Goal: Information Seeking & Learning: Learn about a topic

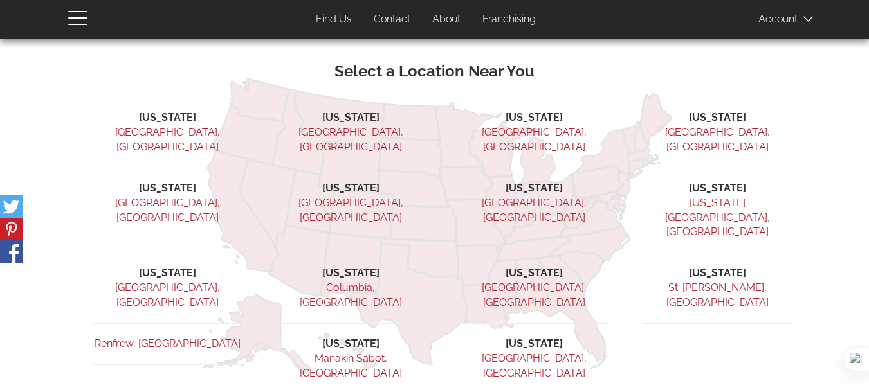
scroll to position [287, 0]
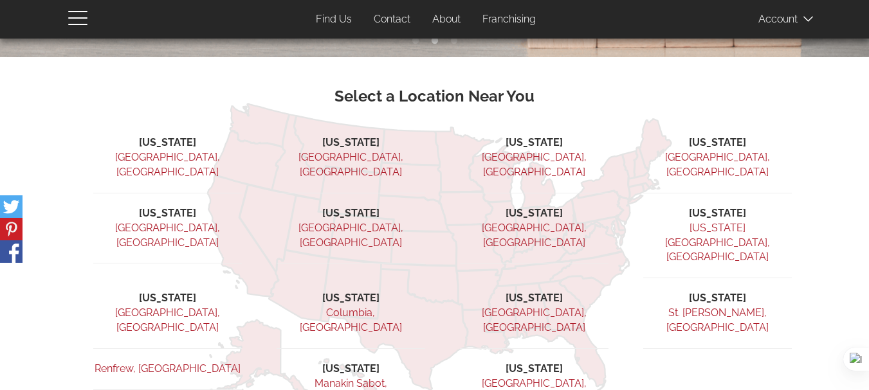
drag, startPoint x: 873, startPoint y: 91, endPoint x: 374, endPoint y: 98, distance: 499.7
click at [653, 177] on html "{domain:"[DOMAIN_NAME]",server:"[TECHNICAL_ID]"} Skip to main content User acco…" at bounding box center [434, 168] width 869 height 910
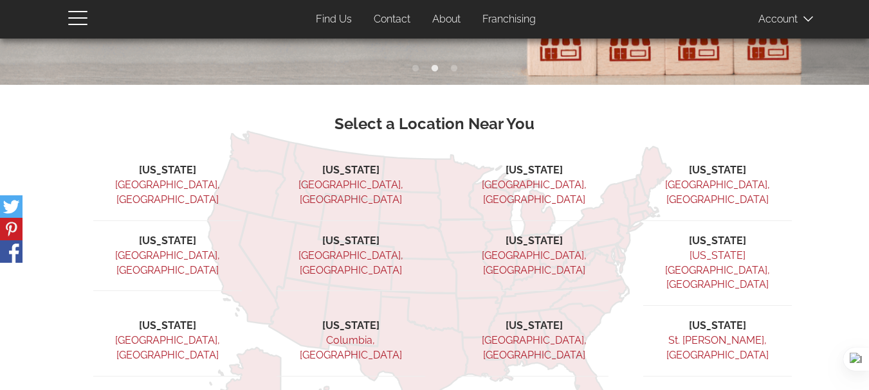
scroll to position [257, 0]
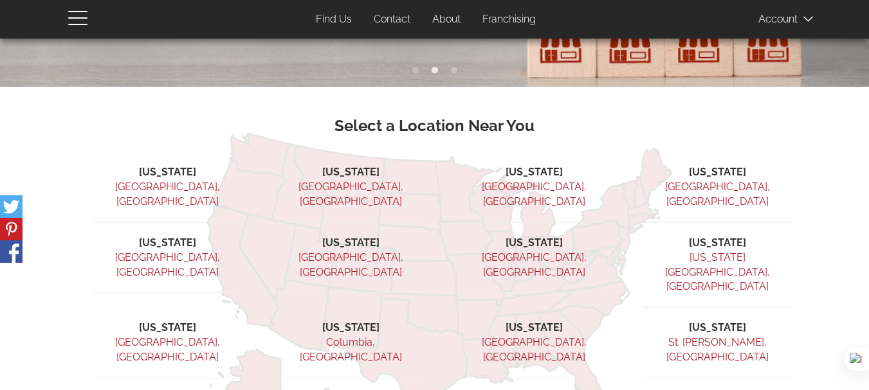
click at [442, 15] on link "About" at bounding box center [447, 19] width 48 height 25
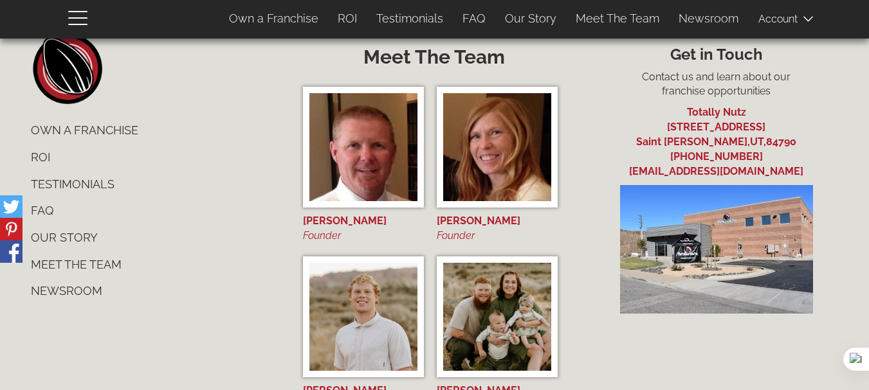
scroll to position [4883, 0]
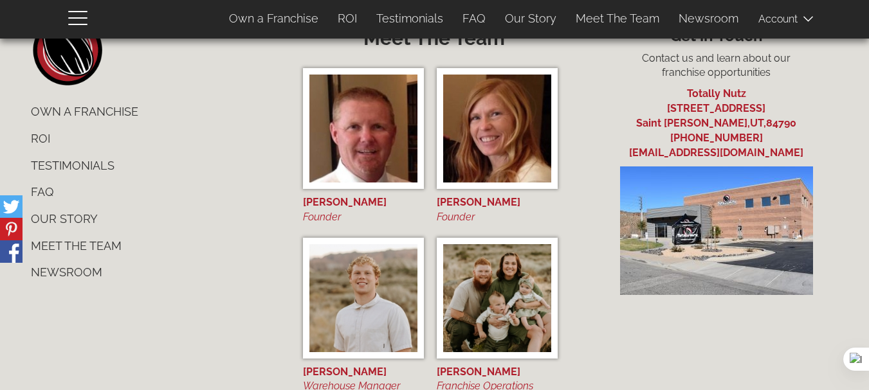
click at [78, 100] on link "Own a Franchise" at bounding box center [152, 111] width 262 height 27
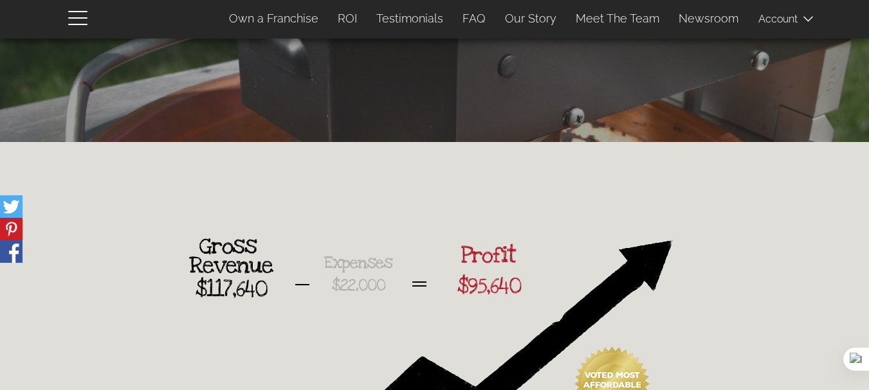
scroll to position [84, 0]
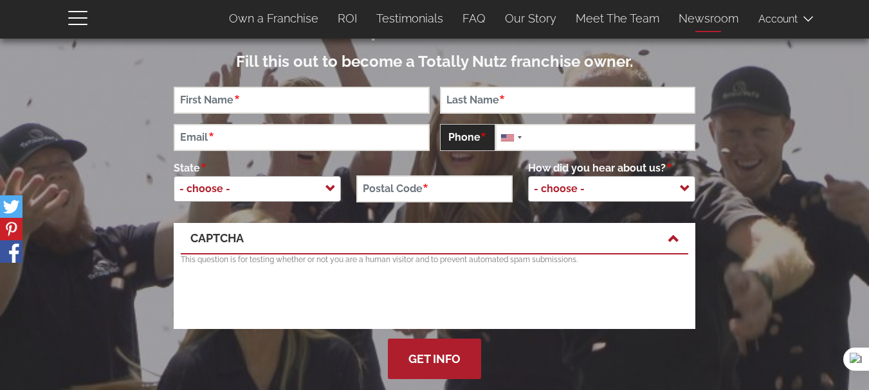
click at [705, 17] on link "Newsroom" at bounding box center [708, 18] width 79 height 27
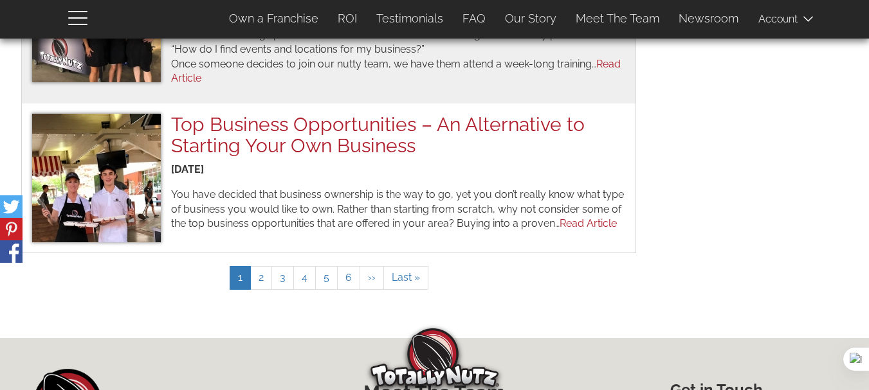
scroll to position [1466, 0]
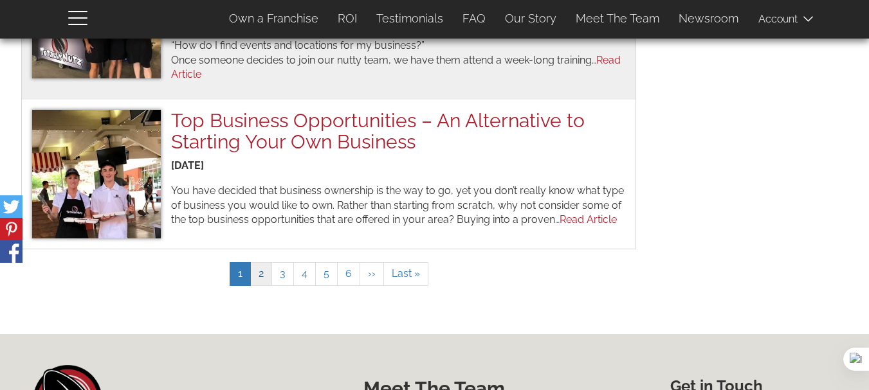
click at [259, 277] on link "Page 2" at bounding box center [261, 274] width 22 height 24
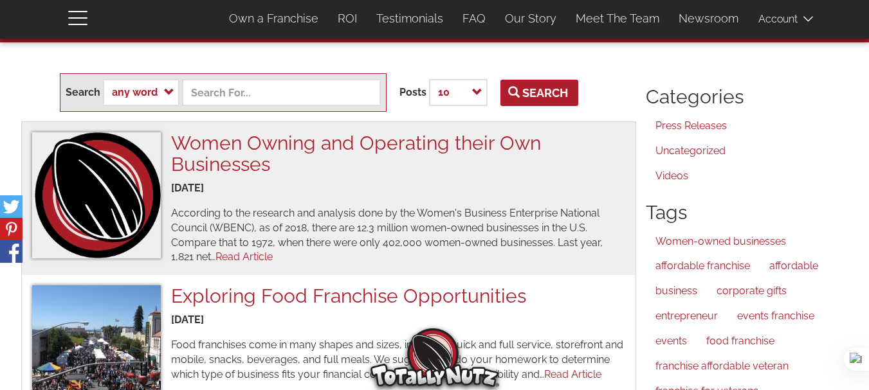
scroll to position [39, 0]
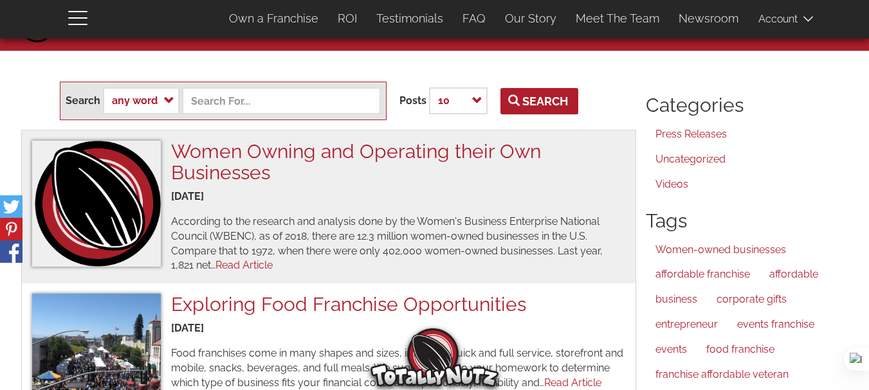
click at [700, 134] on link "Press Releases" at bounding box center [752, 134] width 212 height 25
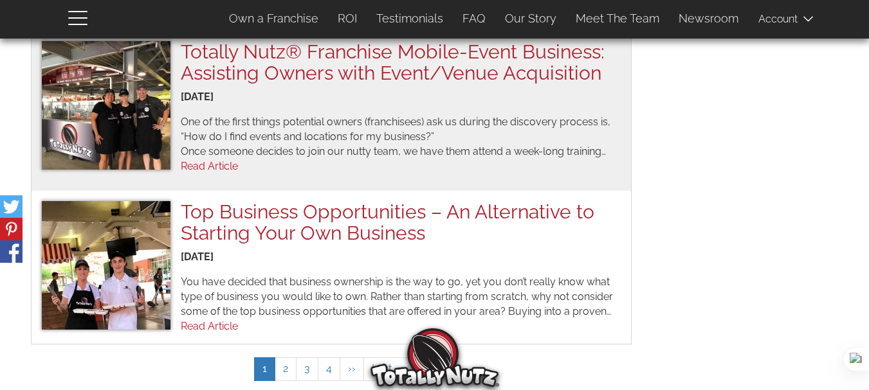
scroll to position [1454, 0]
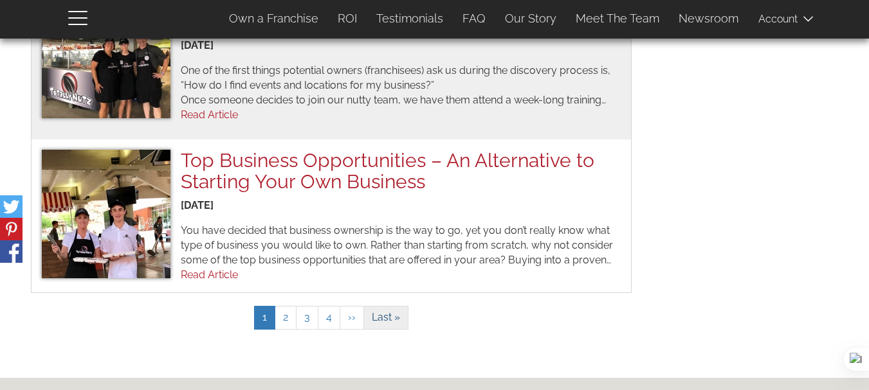
click at [386, 311] on span "Last »" at bounding box center [386, 317] width 28 height 12
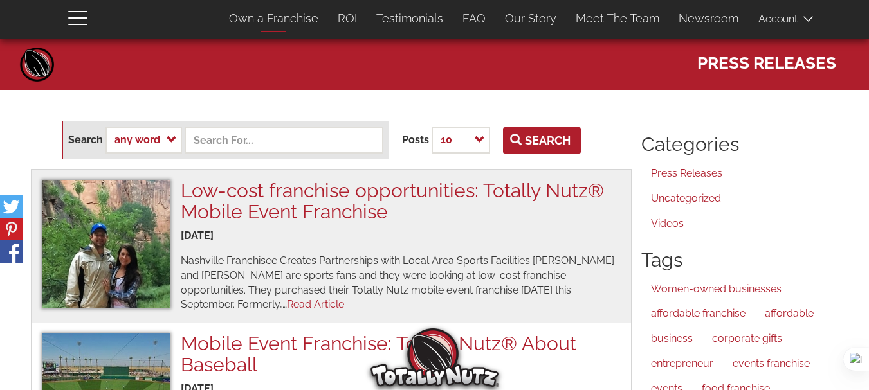
click at [287, 19] on link "Own a Franchise" at bounding box center [273, 18] width 109 height 27
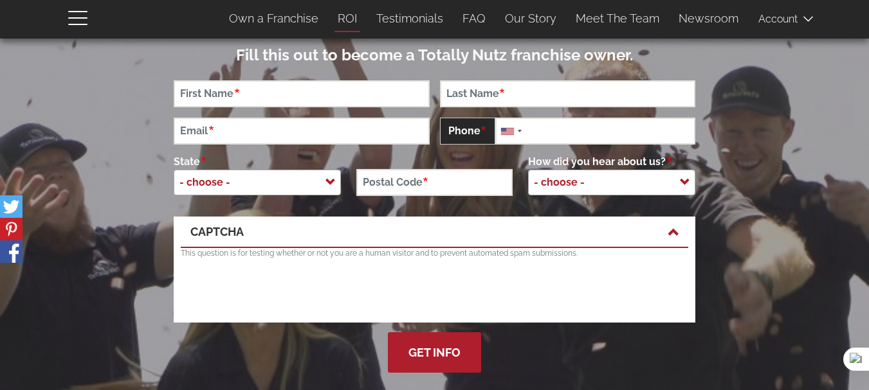
click at [358, 17] on link "ROI" at bounding box center [347, 18] width 39 height 27
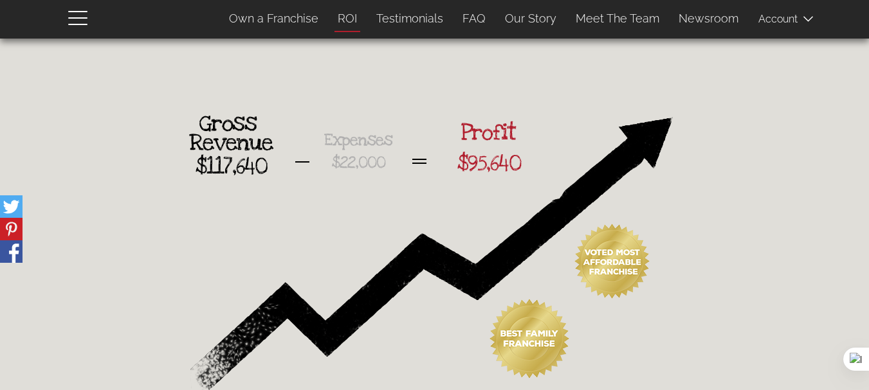
scroll to position [1806, 0]
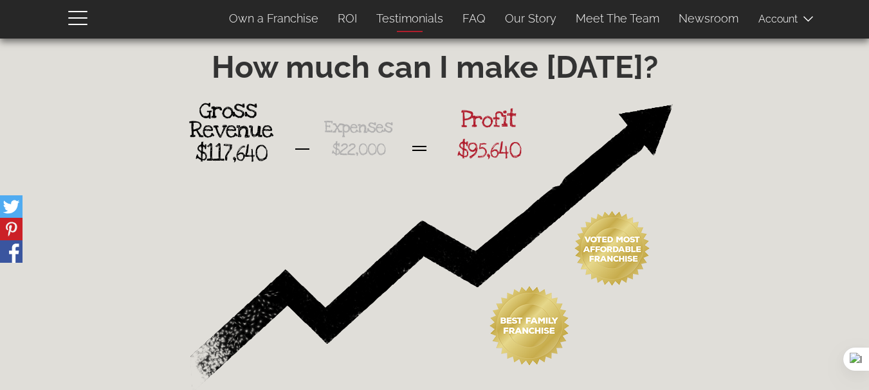
click at [415, 19] on link "Testimonials" at bounding box center [410, 18] width 86 height 27
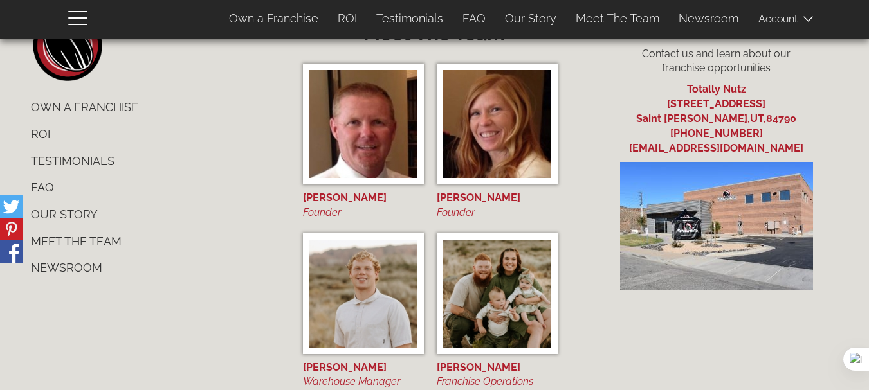
scroll to position [4877, 0]
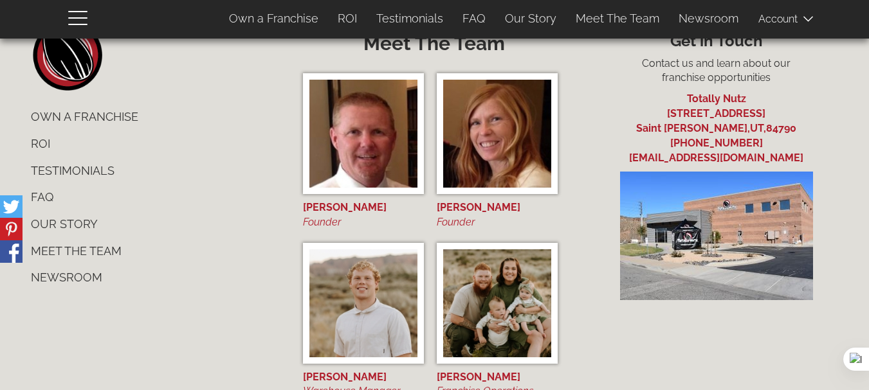
click at [78, 160] on link "Testimonials" at bounding box center [152, 171] width 262 height 27
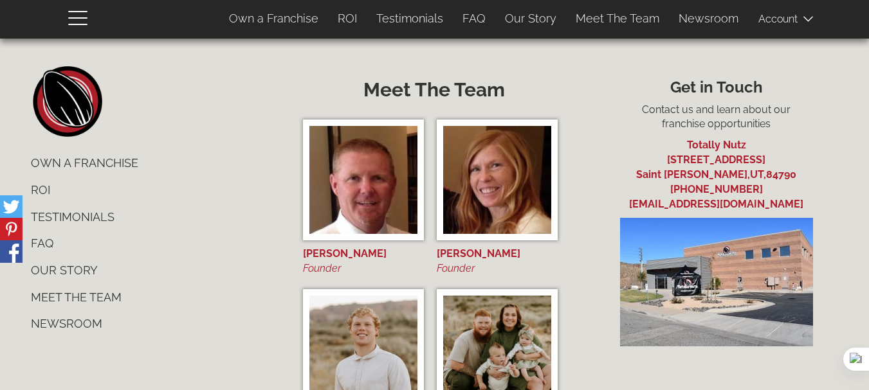
scroll to position [4935, 0]
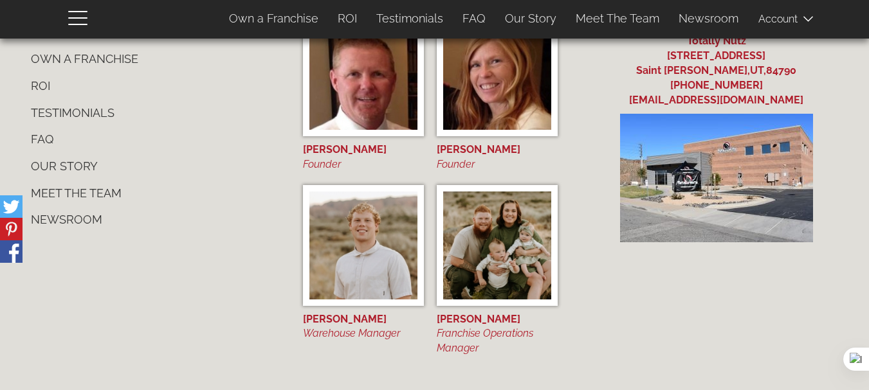
click at [55, 153] on link "Our Story" at bounding box center [152, 166] width 262 height 27
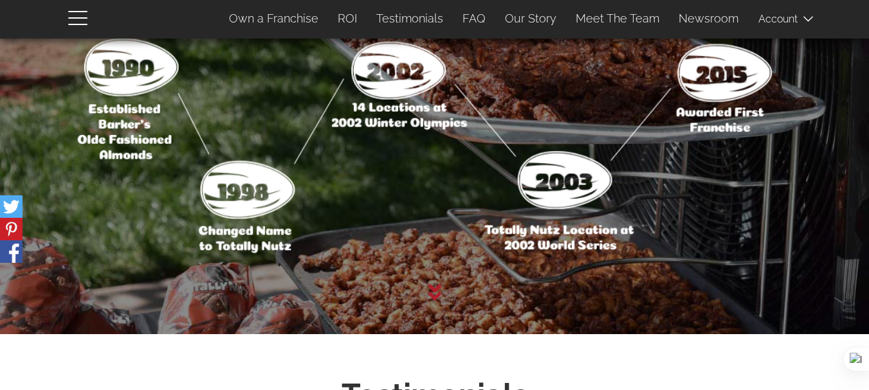
scroll to position [3261, 0]
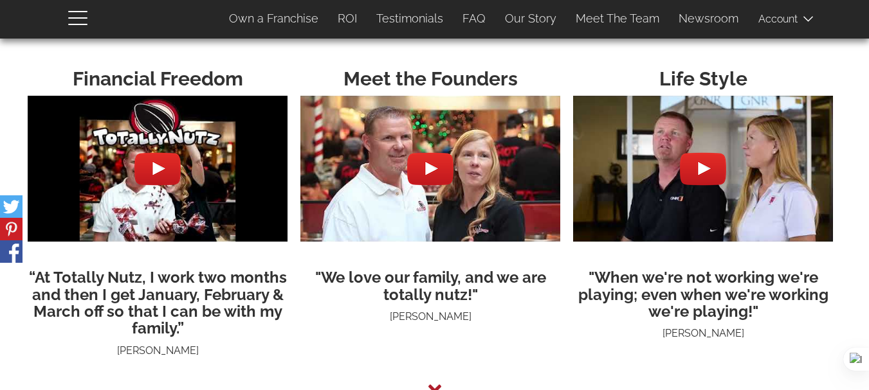
drag, startPoint x: 877, startPoint y: 249, endPoint x: 282, endPoint y: 336, distance: 600.5
click at [282, 336] on center "Financial Freedom “At Totally Nutz, I work two months and then I get January, F…" at bounding box center [158, 213] width 260 height 291
click at [602, 19] on link "Meet The Team" at bounding box center [617, 18] width 103 height 27
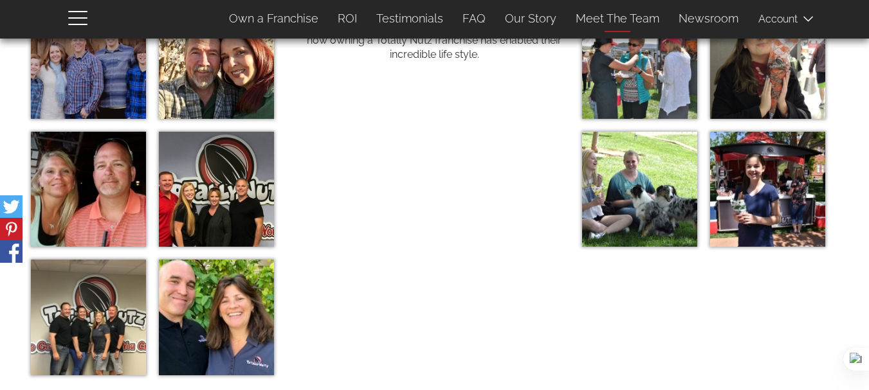
scroll to position [4850, 0]
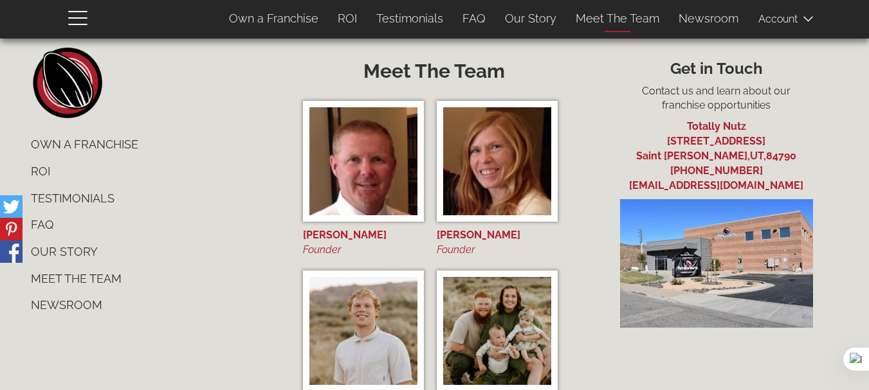
click at [602, 19] on link "Meet The Team" at bounding box center [617, 18] width 103 height 27
click at [473, 13] on link "FAQ" at bounding box center [474, 18] width 42 height 27
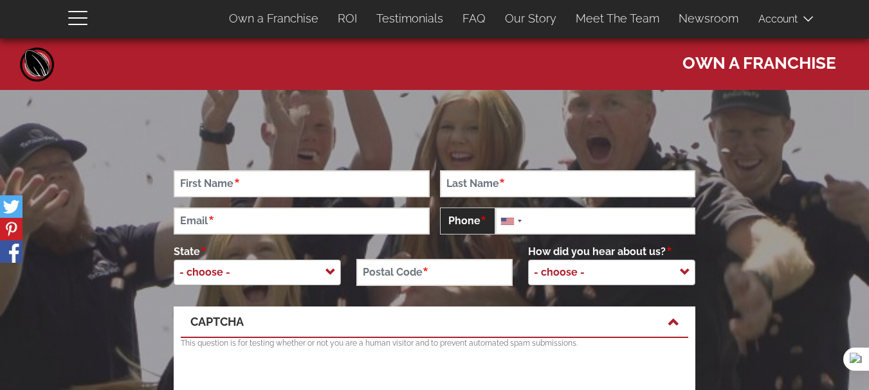
scroll to position [4864, 0]
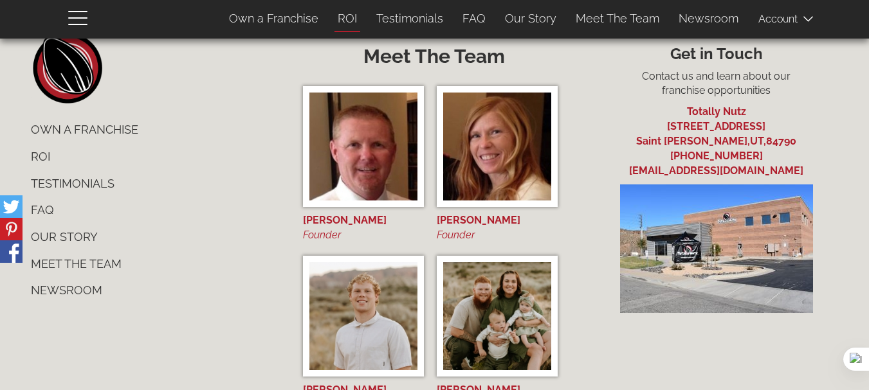
click at [351, 19] on link "ROI" at bounding box center [347, 18] width 39 height 27
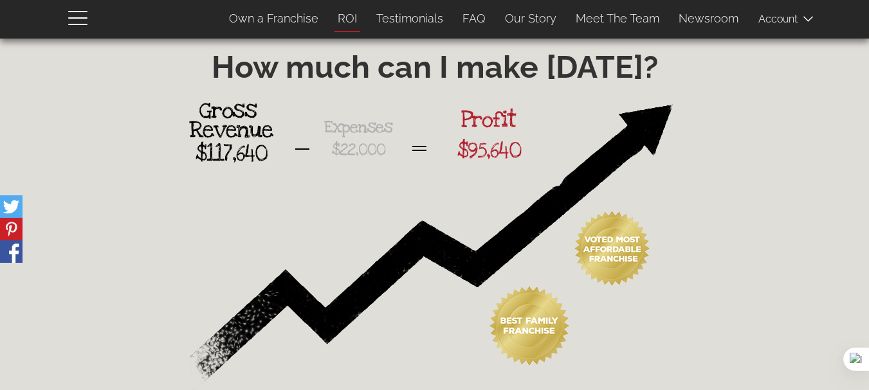
scroll to position [4850, 0]
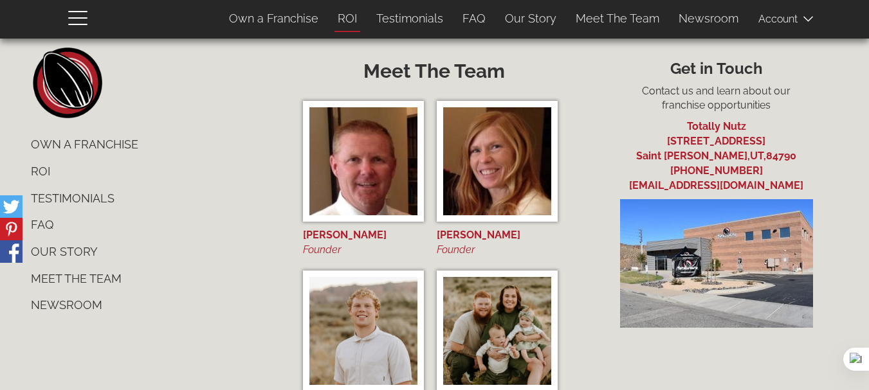
click at [356, 15] on link "ROI" at bounding box center [347, 18] width 39 height 27
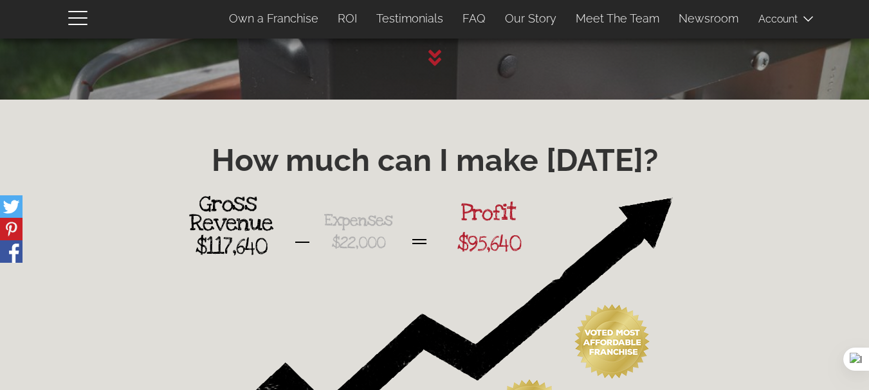
scroll to position [1722, 0]
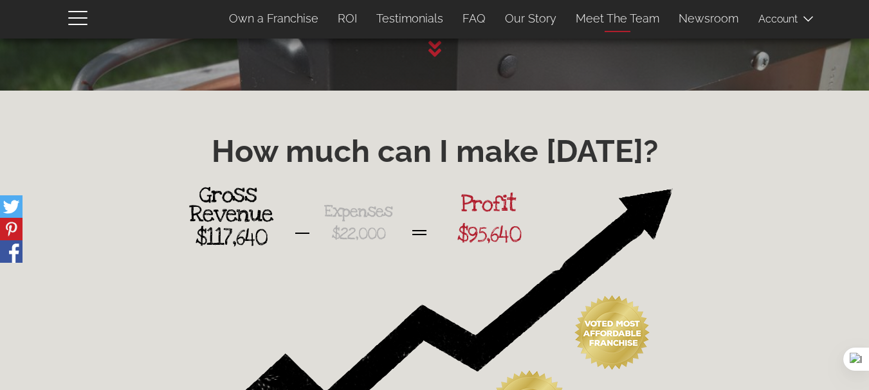
click at [633, 15] on link "Meet The Team" at bounding box center [617, 18] width 103 height 27
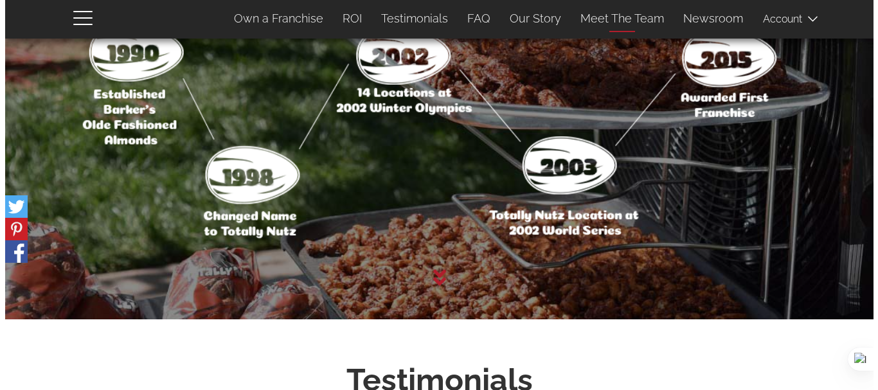
scroll to position [4850, 0]
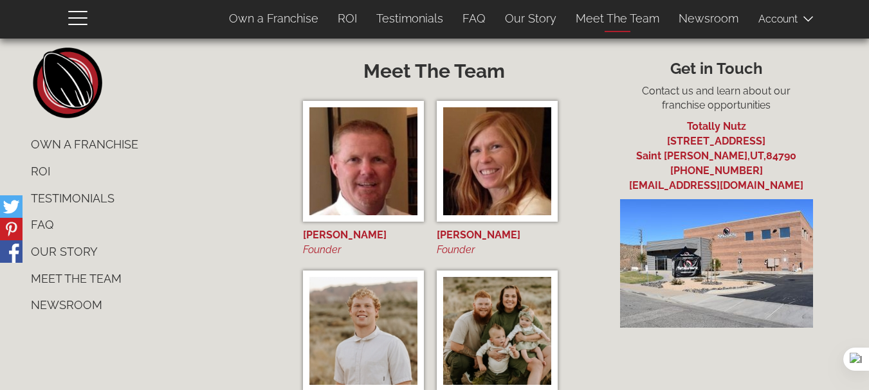
click at [633, 15] on link "Meet The Team" at bounding box center [617, 18] width 103 height 27
click at [505, 305] on img at bounding box center [497, 331] width 108 height 108
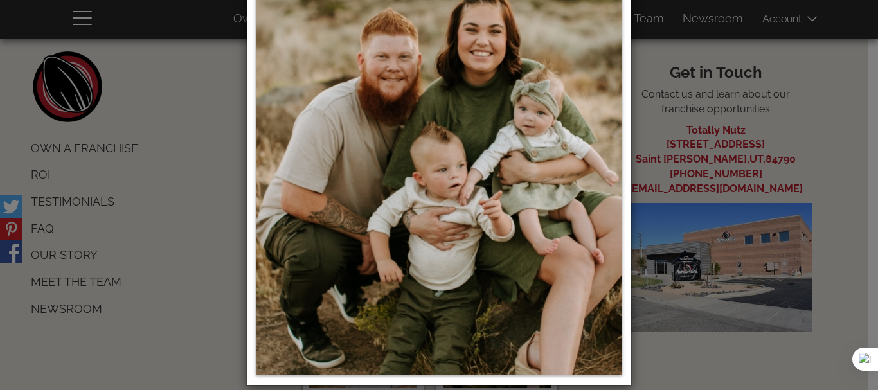
scroll to position [0, 0]
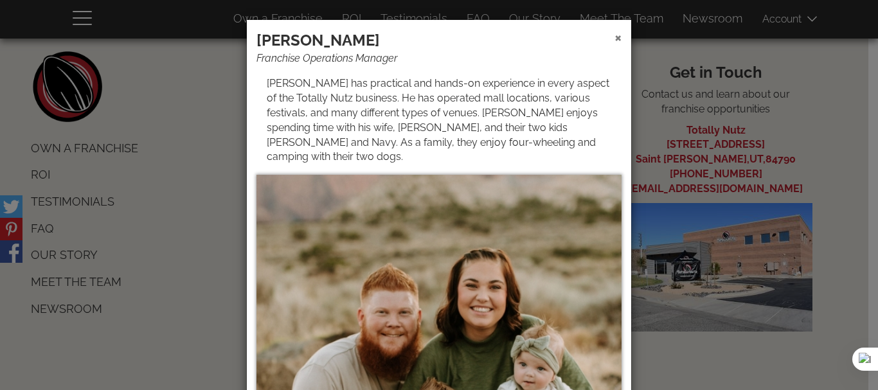
click at [615, 39] on span "×" at bounding box center [618, 37] width 7 height 19
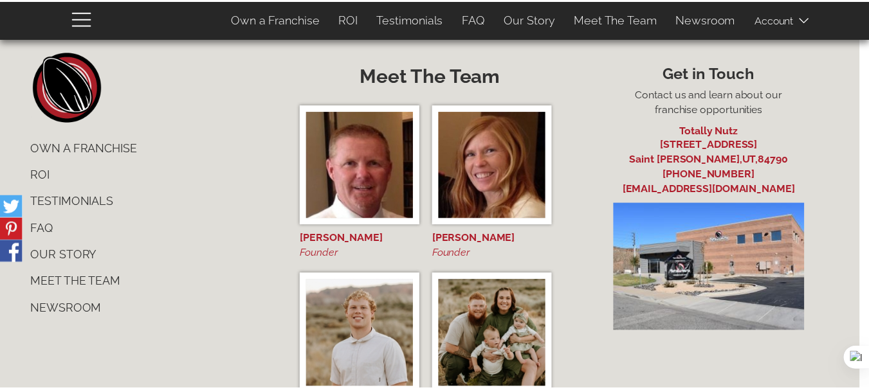
scroll to position [4891, 0]
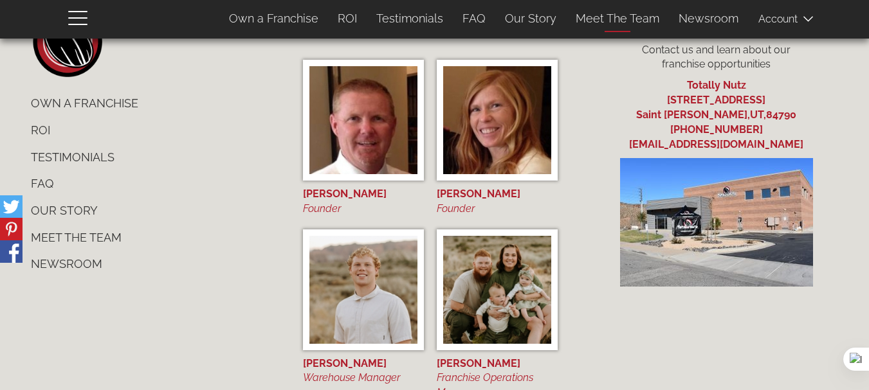
click at [603, 17] on link "Meet The Team" at bounding box center [617, 18] width 103 height 27
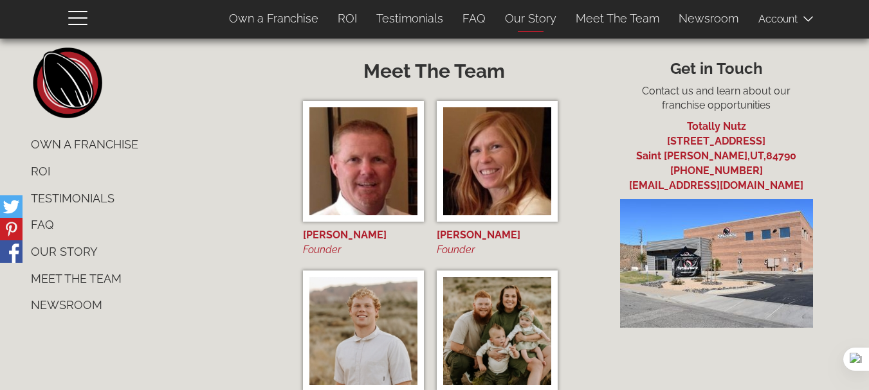
click at [518, 18] on link "Our Story" at bounding box center [530, 18] width 71 height 27
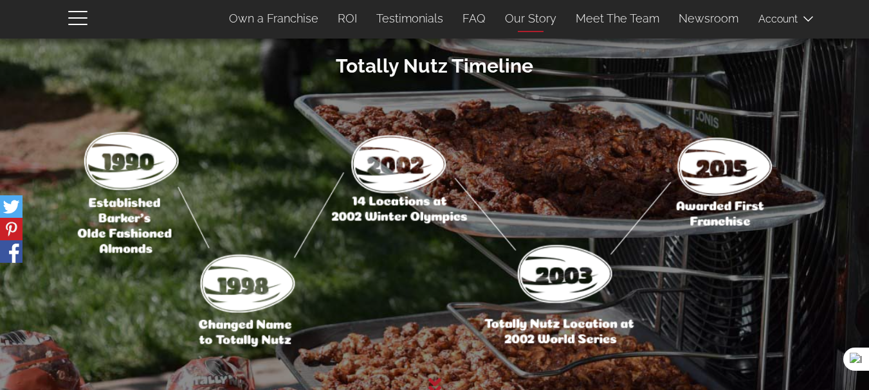
scroll to position [3261, 0]
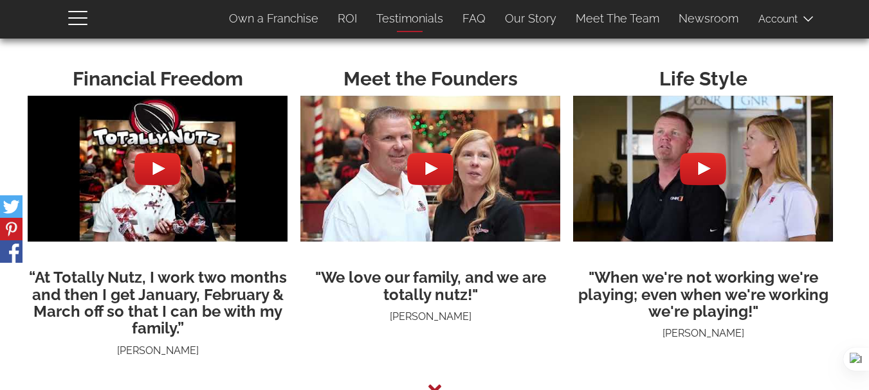
click at [434, 15] on link "Testimonials" at bounding box center [410, 18] width 86 height 27
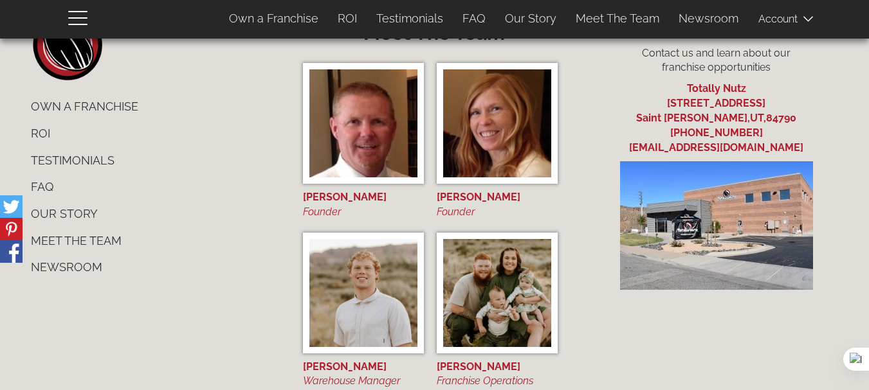
scroll to position [4935, 0]
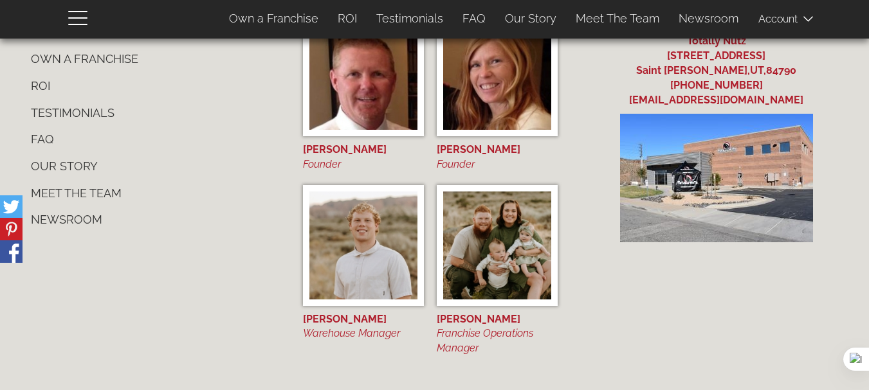
click at [84, 180] on link "Meet The Team" at bounding box center [152, 193] width 262 height 27
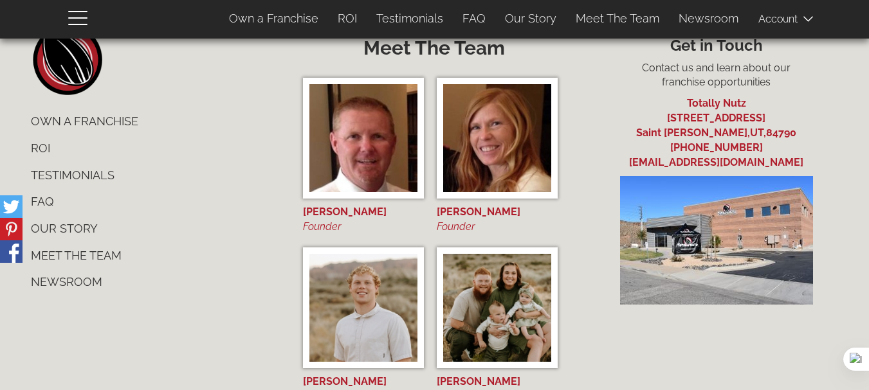
scroll to position [4850, 0]
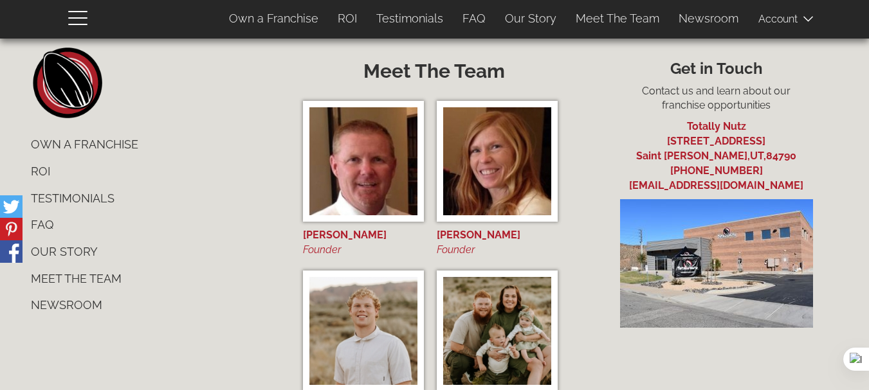
click at [82, 185] on link "Testimonials" at bounding box center [152, 198] width 262 height 27
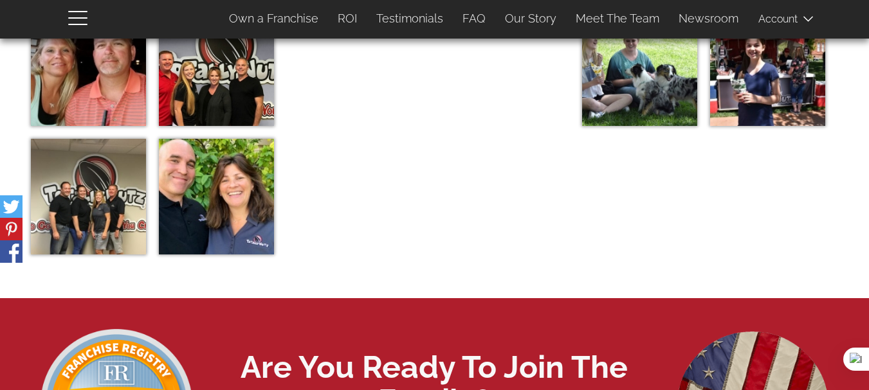
scroll to position [4094, 0]
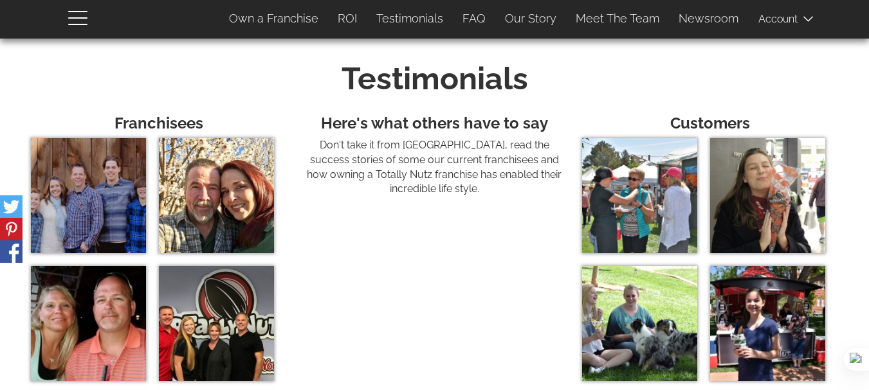
click at [96, 185] on img at bounding box center [88, 195] width 115 height 115
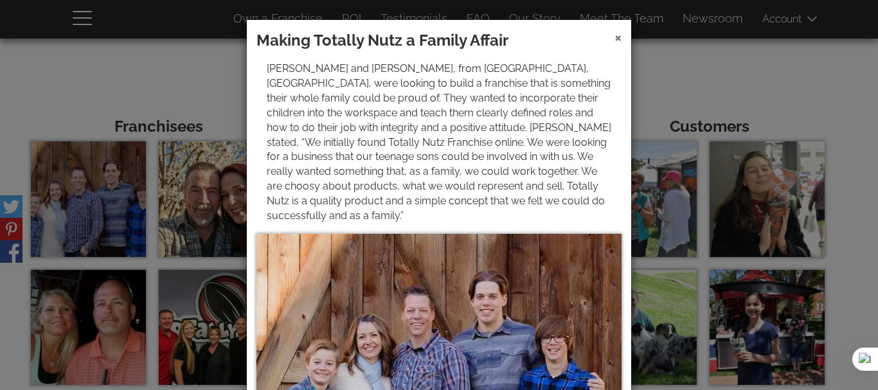
click at [615, 37] on span "×" at bounding box center [618, 37] width 7 height 19
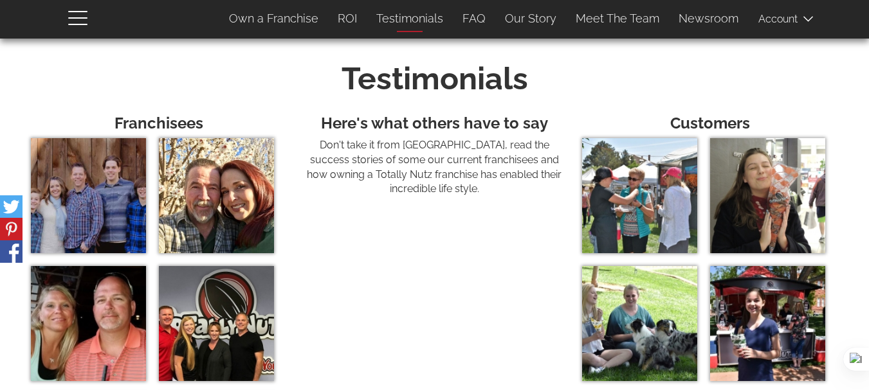
click at [408, 17] on link "Testimonials" at bounding box center [410, 18] width 86 height 27
click at [530, 20] on link "Our Story" at bounding box center [530, 18] width 71 height 27
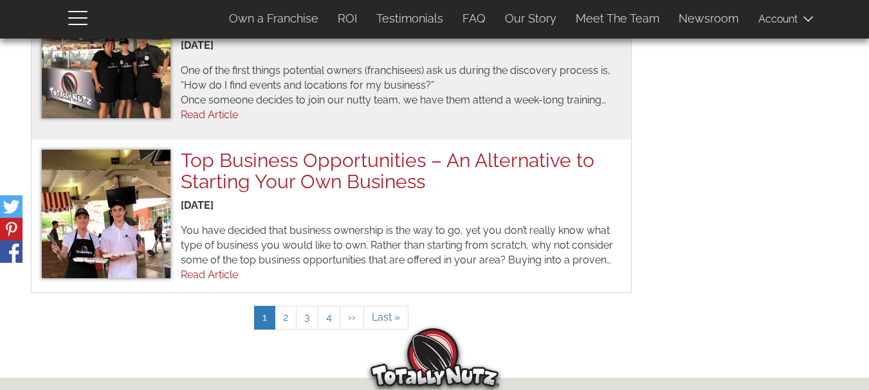
scroll to position [1454, 0]
click at [397, 311] on span "Last »" at bounding box center [386, 317] width 28 height 12
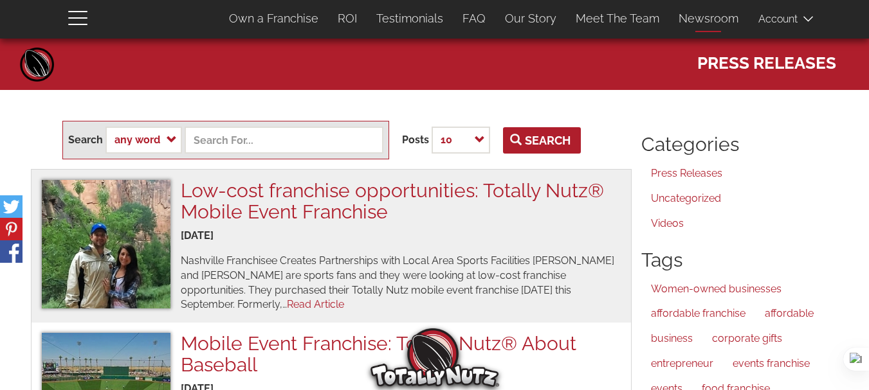
click at [702, 19] on link "Newsroom" at bounding box center [708, 18] width 79 height 27
click at [702, 16] on link "Newsroom" at bounding box center [708, 18] width 79 height 27
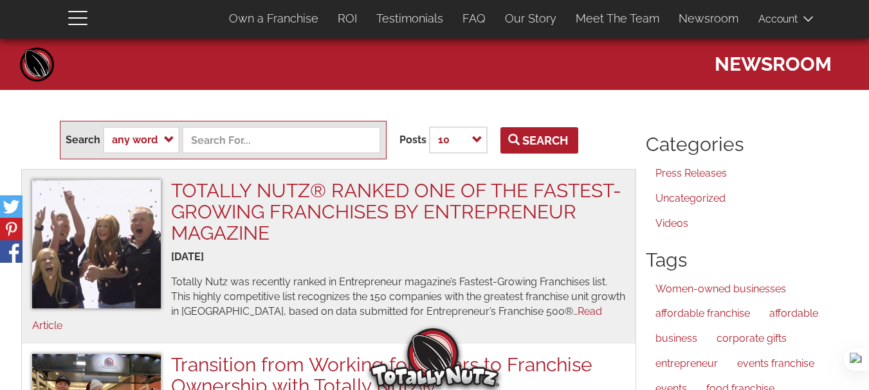
click at [326, 197] on link "TOTALLY NUTZ® RANKED ONE OF THE FASTEST-GROWING FRANCHISES BY ENTREPRENEUR MAGA…" at bounding box center [396, 211] width 450 height 65
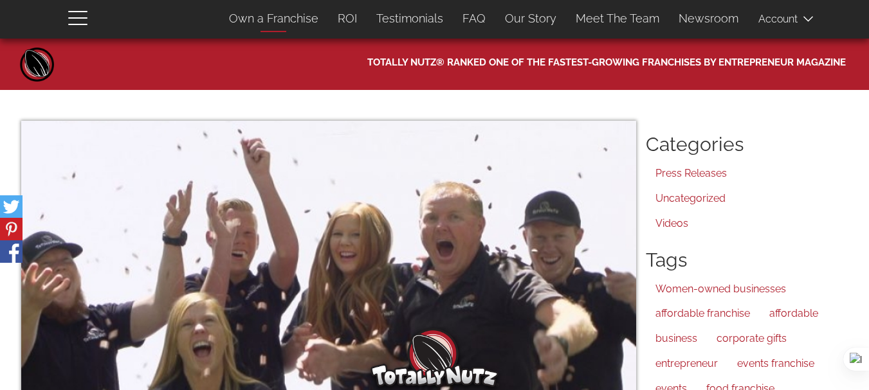
click at [255, 19] on link "Own a Franchise" at bounding box center [273, 18] width 109 height 27
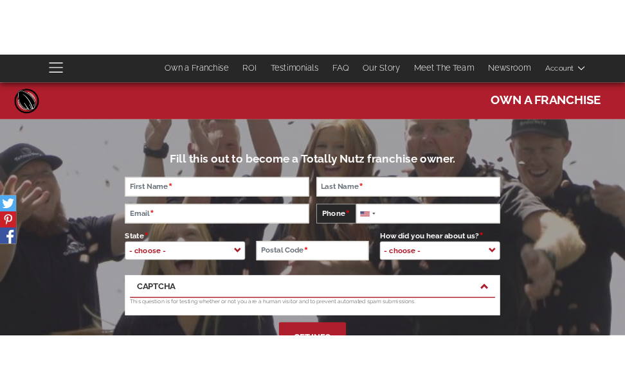
scroll to position [90, 0]
